Goal: Use online tool/utility: Utilize a website feature to perform a specific function

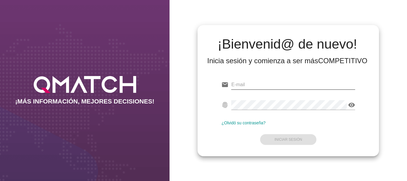
drag, startPoint x: 236, startPoint y: 82, endPoint x: 249, endPoint y: 84, distance: 13.6
click at [236, 82] on input "email" at bounding box center [293, 85] width 124 height 10
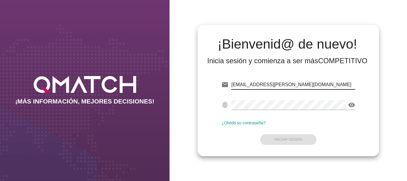
type input "[EMAIL_ADDRESS][PERSON_NAME][DOMAIN_NAME]"
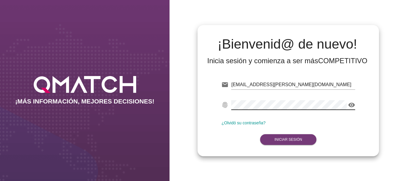
click at [292, 137] on button "Iniciar Sesión" at bounding box center [288, 139] width 56 height 11
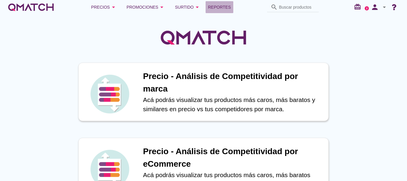
click at [224, 7] on span "Reportes" at bounding box center [219, 7] width 23 height 7
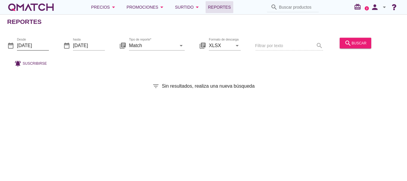
click at [32, 45] on input "[DATE]" at bounding box center [33, 45] width 32 height 10
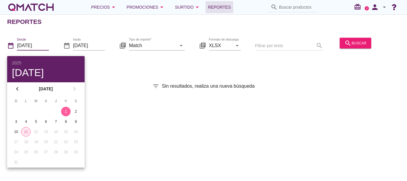
click at [26, 133] on div "11" at bounding box center [25, 131] width 9 height 5
type input "[DATE]"
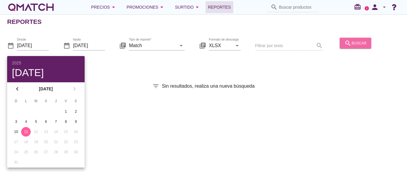
click at [358, 41] on div "search buscar" at bounding box center [355, 42] width 22 height 7
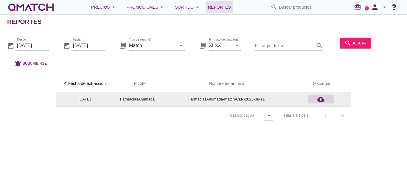
click at [322, 100] on icon "cloud_download" at bounding box center [320, 99] width 7 height 7
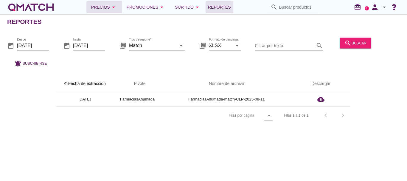
click at [100, 5] on div "Precios arrow_drop_down" at bounding box center [104, 7] width 26 height 7
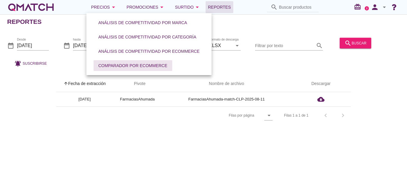
click at [126, 64] on div "Comparador por eCommerce" at bounding box center [132, 66] width 69 height 6
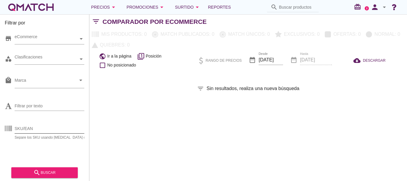
click at [39, 128] on input "SKU/EAN" at bounding box center [55, 129] width 80 height 10
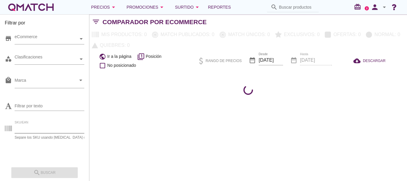
paste input "90446"
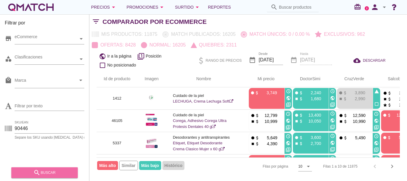
click at [46, 169] on div "search buscar" at bounding box center [44, 172] width 57 height 7
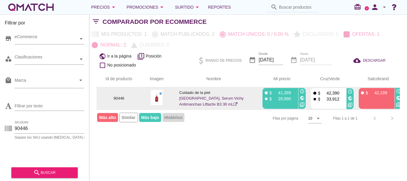
click at [302, 98] on icon "public" at bounding box center [302, 98] width 5 height 5
click at [351, 99] on icon "public" at bounding box center [350, 98] width 5 height 5
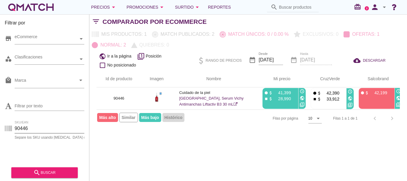
drag, startPoint x: 29, startPoint y: 126, endPoint x: 0, endPoint y: 126, distance: 29.5
click at [0, 126] on div "Filtrar por store eCommerce category Clasificaciones local_mall Marca arrow_dro…" at bounding box center [44, 97] width 89 height 166
paste input "2223"
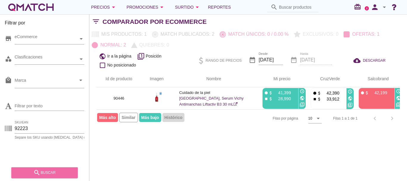
click at [50, 172] on div "search buscar" at bounding box center [44, 172] width 57 height 7
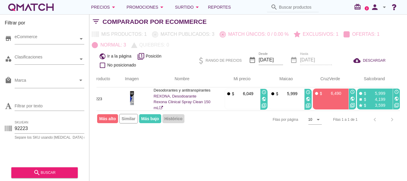
scroll to position [0, 21]
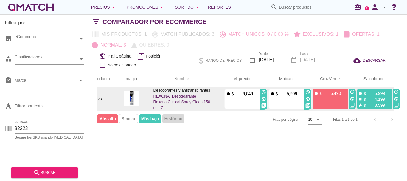
click at [395, 98] on icon "public" at bounding box center [396, 98] width 5 height 5
click at [264, 99] on icon "public" at bounding box center [263, 98] width 5 height 5
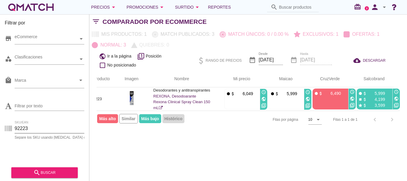
drag, startPoint x: 31, startPoint y: 129, endPoint x: 0, endPoint y: 129, distance: 31.0
click at [0, 129] on div "Filtrar por store eCommerce category Clasificaciones local_mall Marca arrow_dro…" at bounding box center [44, 97] width 89 height 166
paste input "3432"
type input "93432"
click at [51, 171] on div "search buscar" at bounding box center [44, 172] width 57 height 7
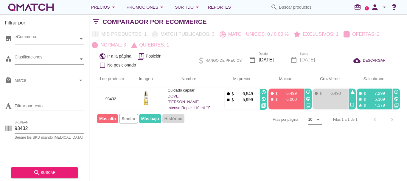
scroll to position [0, 0]
